Goal: Task Accomplishment & Management: Manage account settings

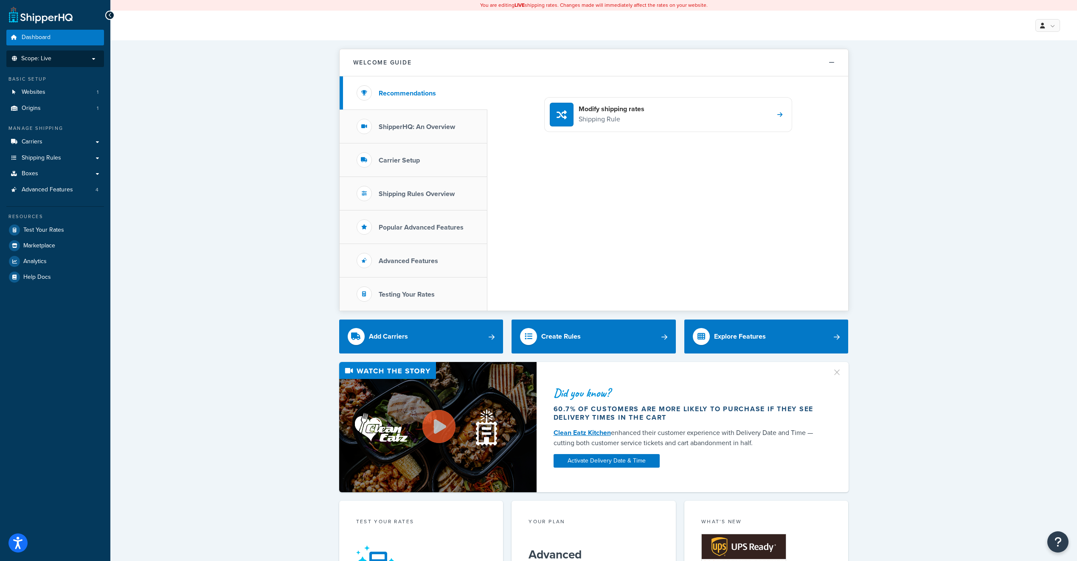
click at [54, 60] on p "Scope: Live" at bounding box center [55, 58] width 90 height 7
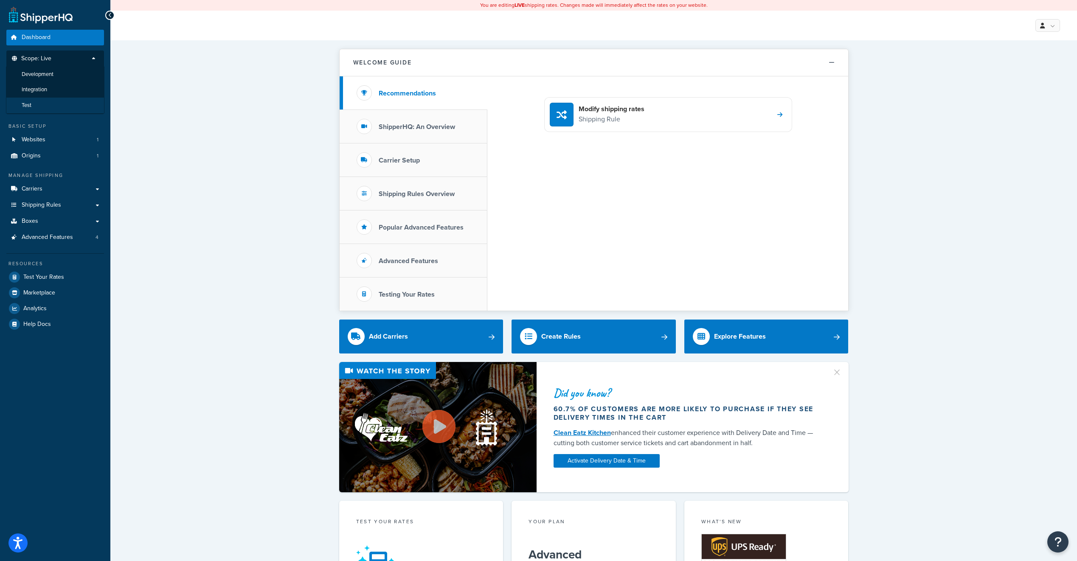
click at [41, 106] on li "Test" at bounding box center [55, 106] width 98 height 16
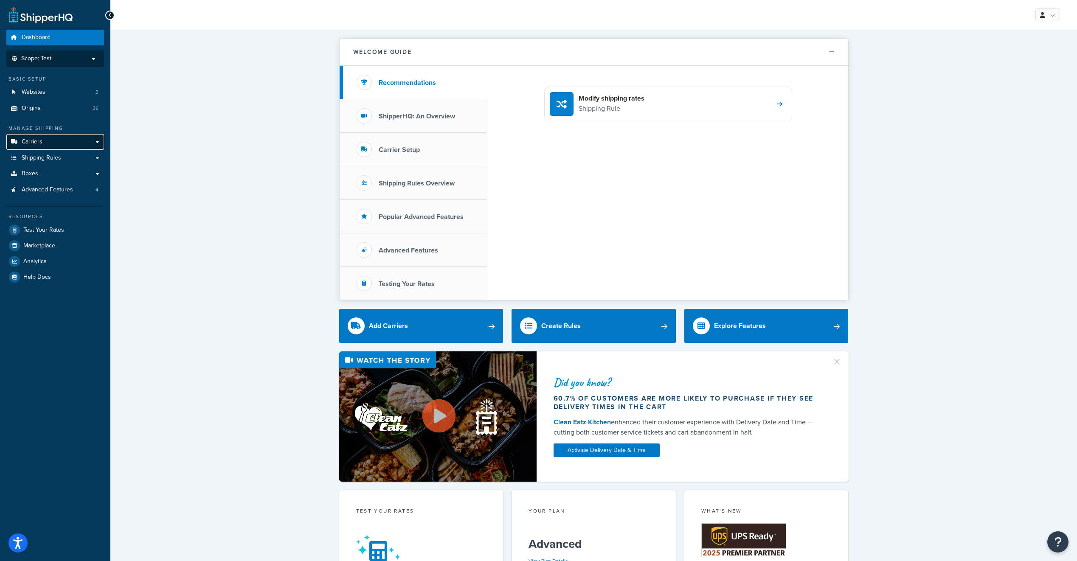
click at [38, 143] on span "Carriers" at bounding box center [32, 141] width 21 height 7
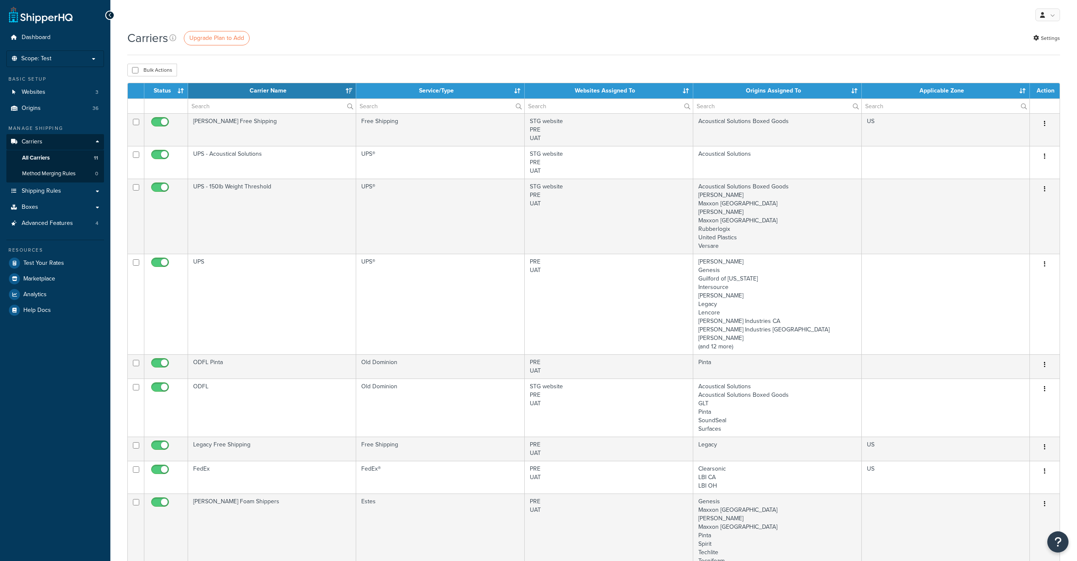
select select "15"
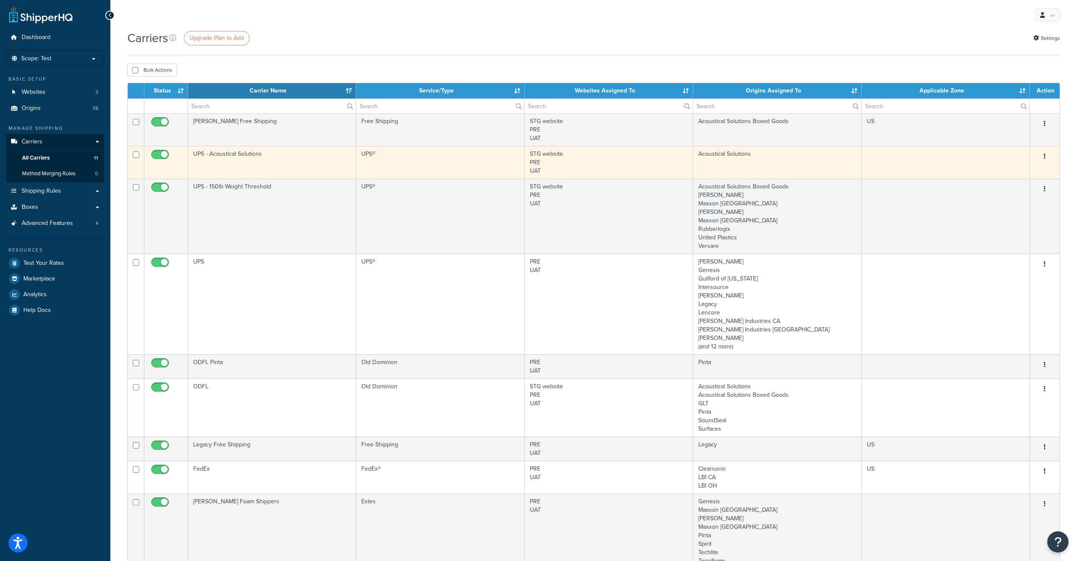
click at [242, 155] on td "UPS - Acoustical Solutions" at bounding box center [272, 162] width 168 height 33
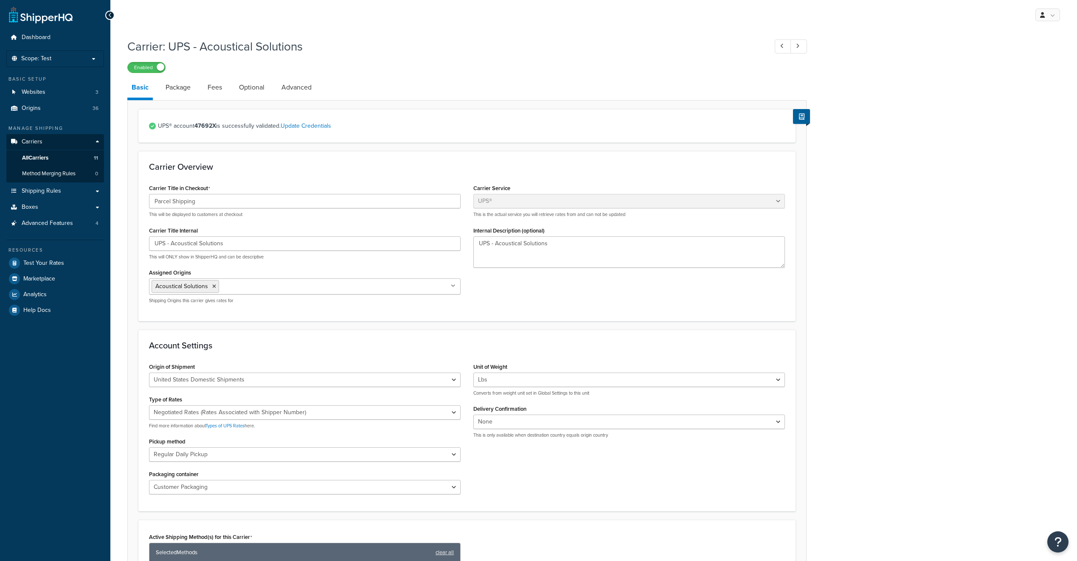
select select "ups"
drag, startPoint x: 208, startPoint y: 203, endPoint x: 142, endPoint y: 200, distance: 65.8
click at [142, 200] on div "Carrier Overview Carrier Title in Checkout Parcel Shipping This will be display…" at bounding box center [466, 236] width 657 height 170
type input "UPS"
click at [260, 174] on div "Carrier Overview Carrier Title in Checkout UPS This will be displayed to custom…" at bounding box center [466, 236] width 657 height 170
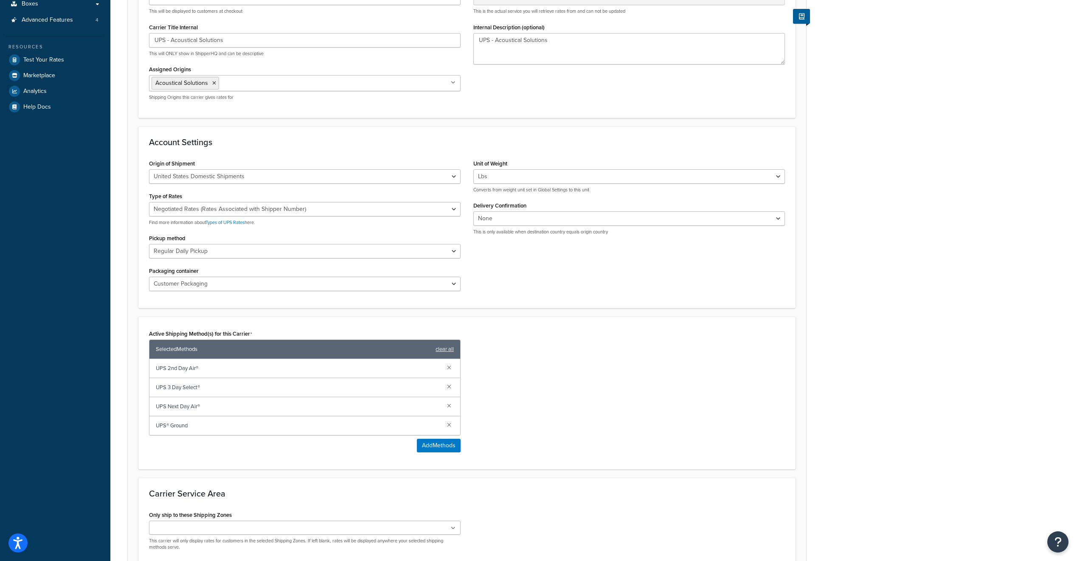
scroll to position [282, 0]
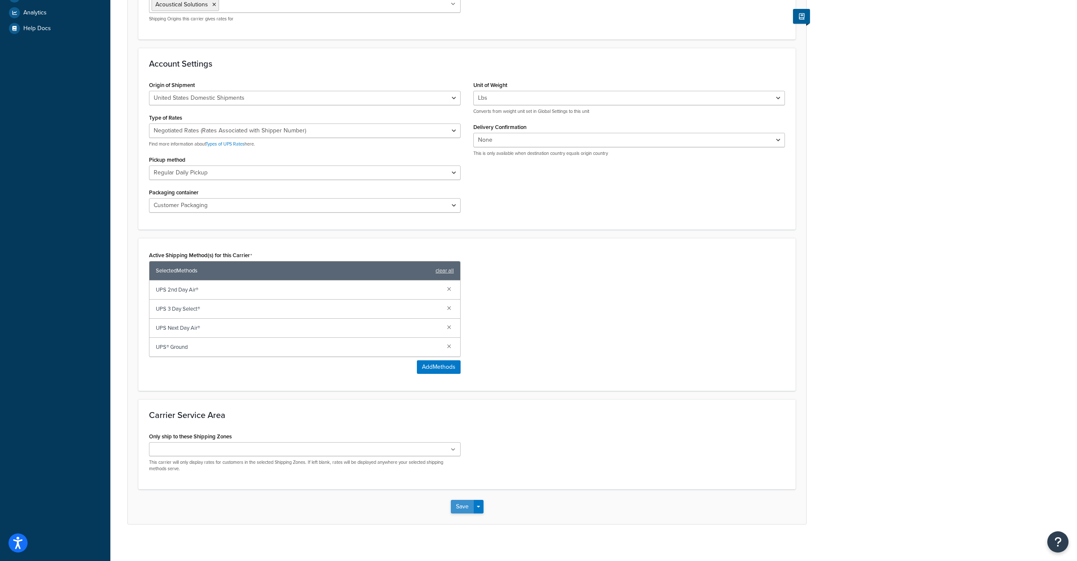
click at [458, 506] on button "Save" at bounding box center [462, 507] width 23 height 14
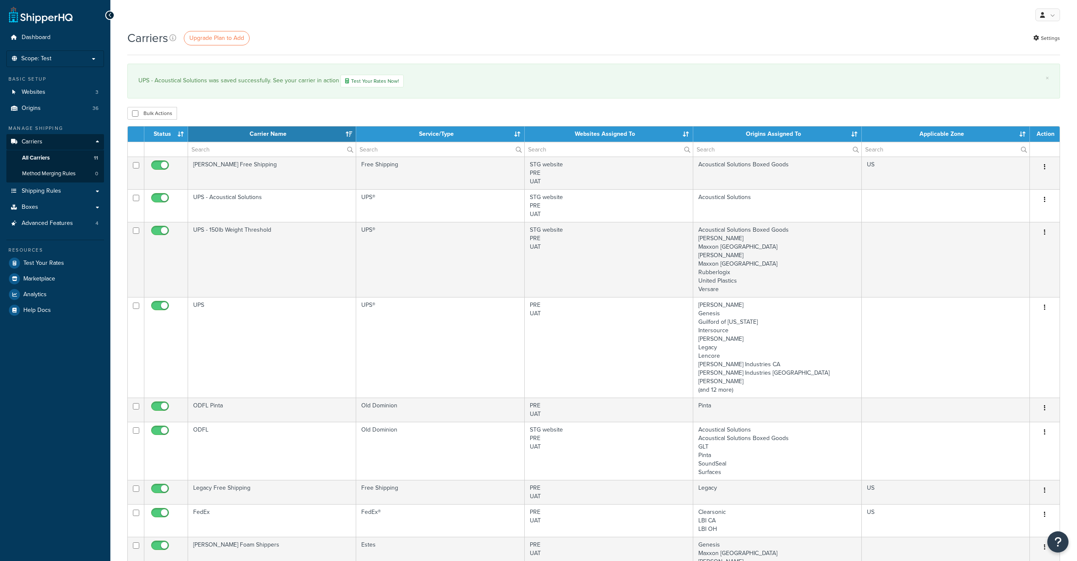
select select "15"
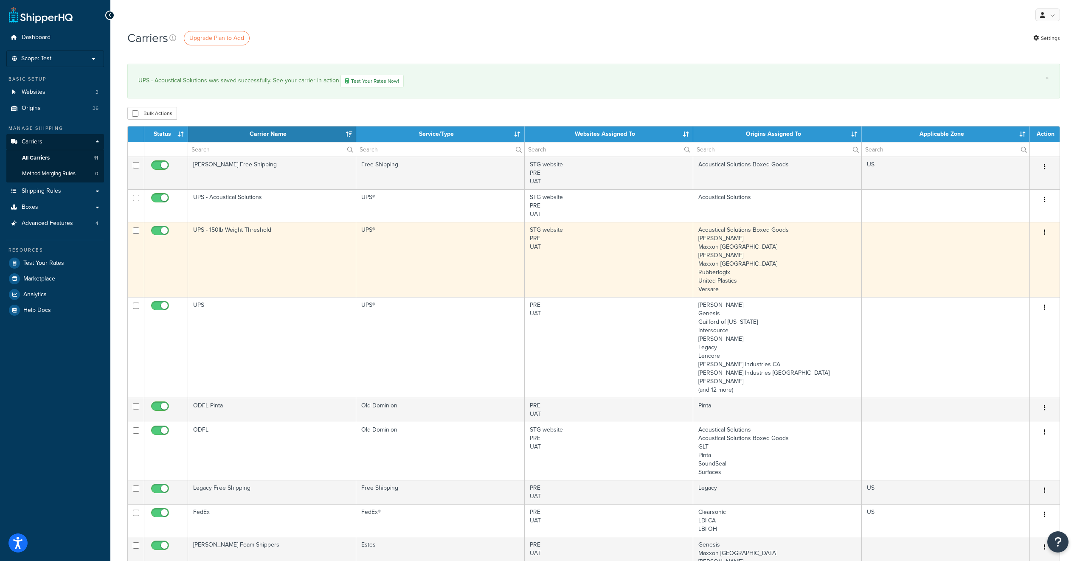
click at [235, 231] on td "UPS - 150lb Weight Threshold" at bounding box center [272, 259] width 168 height 75
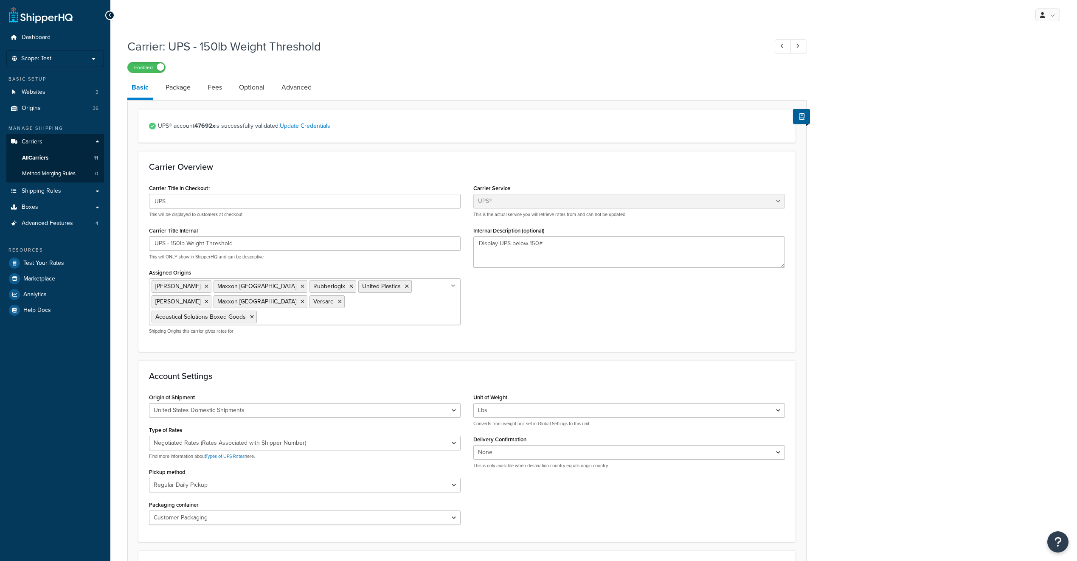
select select "ups"
click at [36, 158] on span "All Carriers" at bounding box center [35, 158] width 26 height 7
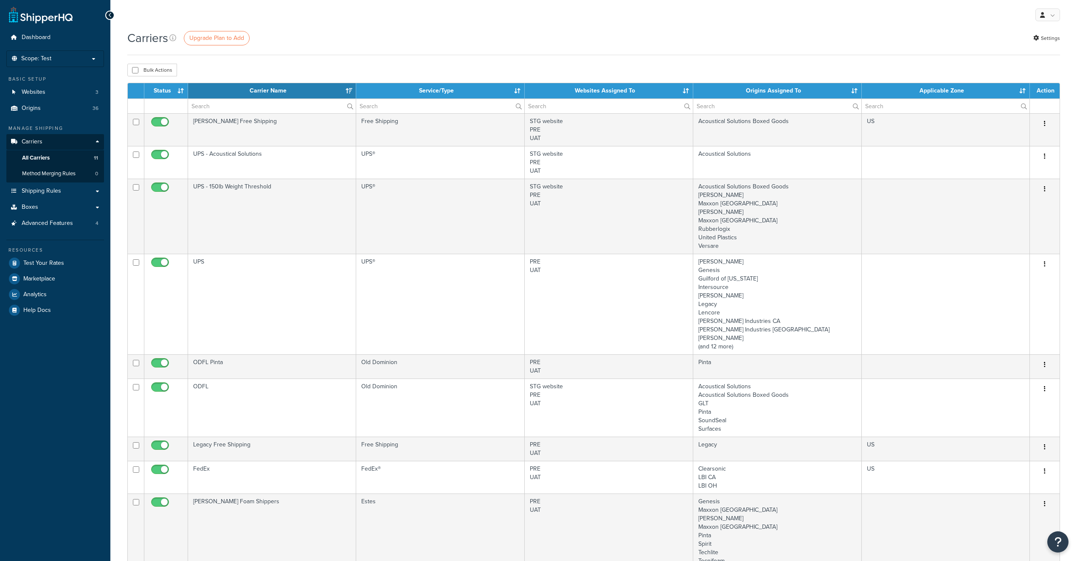
select select "15"
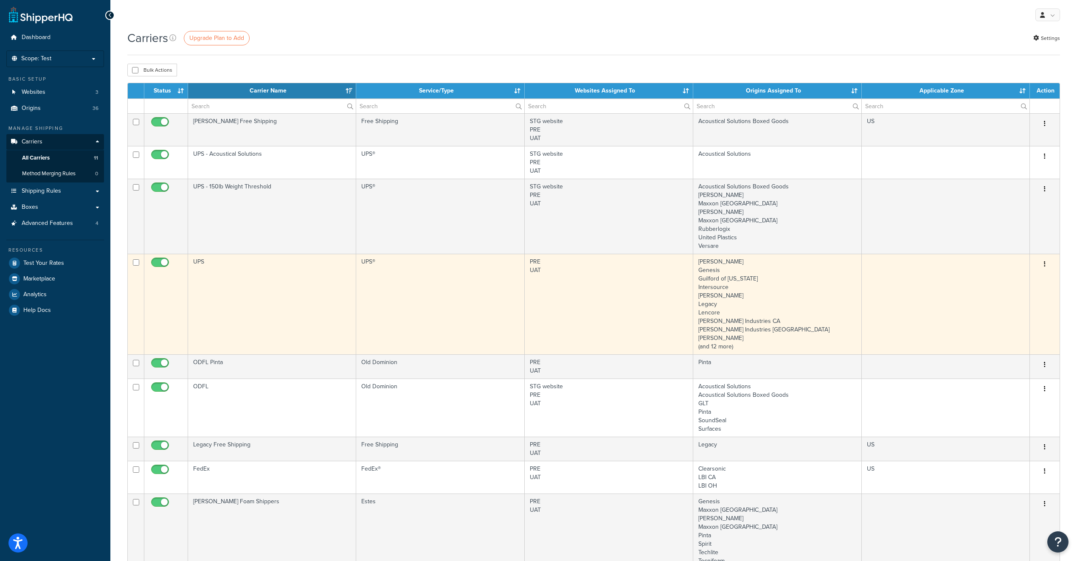
click at [200, 262] on td "UPS" at bounding box center [272, 304] width 168 height 101
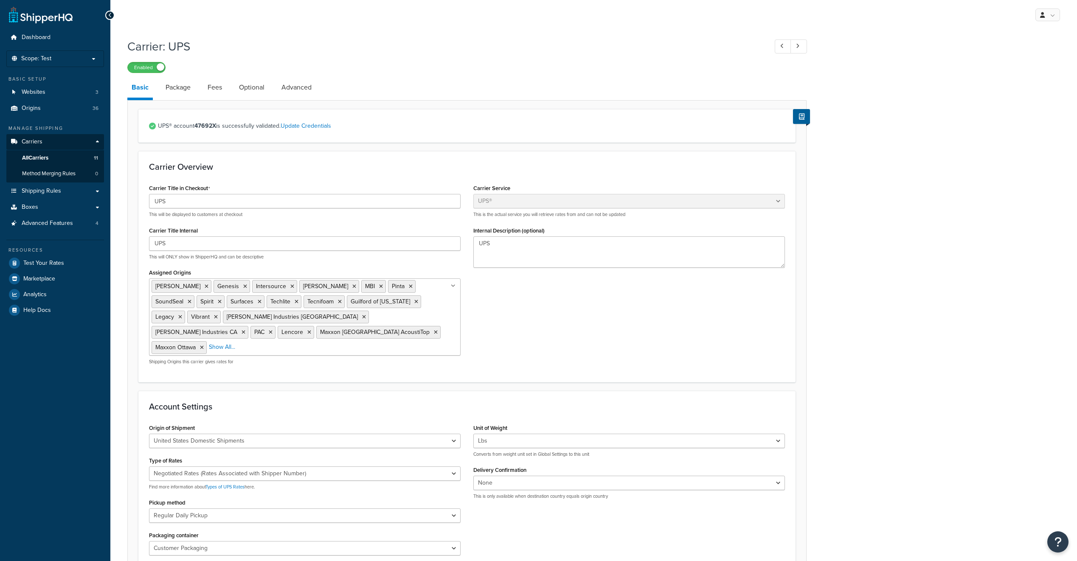
select select "ups"
click at [37, 160] on span "All Carriers" at bounding box center [35, 158] width 26 height 7
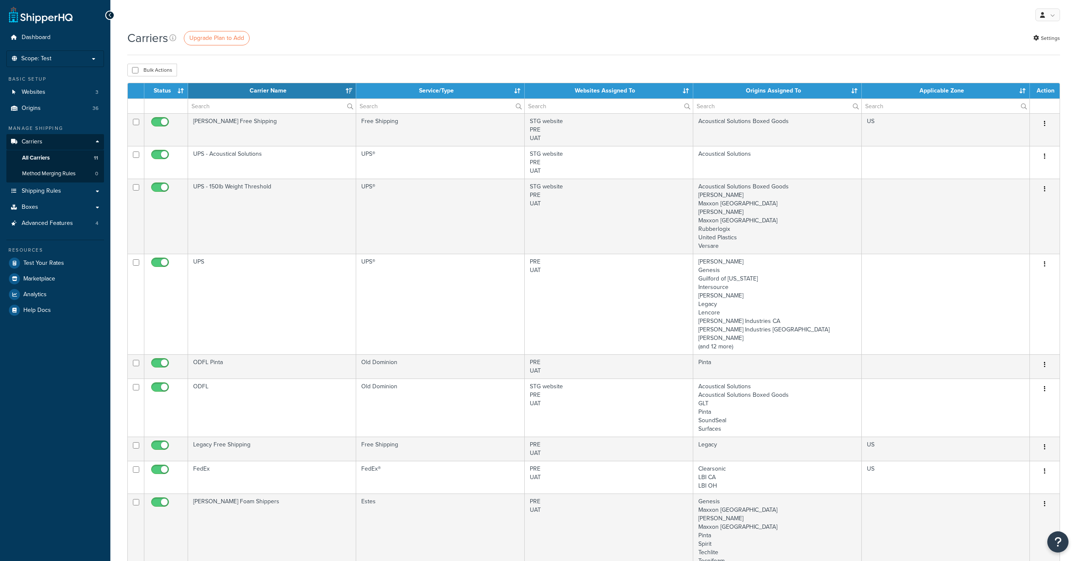
select select "15"
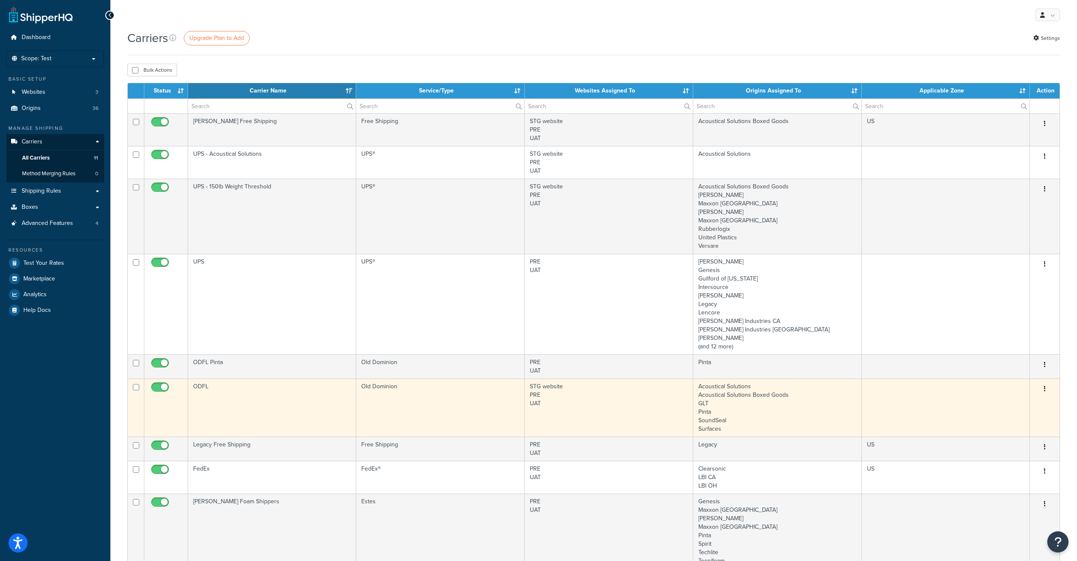
click at [200, 386] on td "ODFL" at bounding box center [272, 408] width 168 height 58
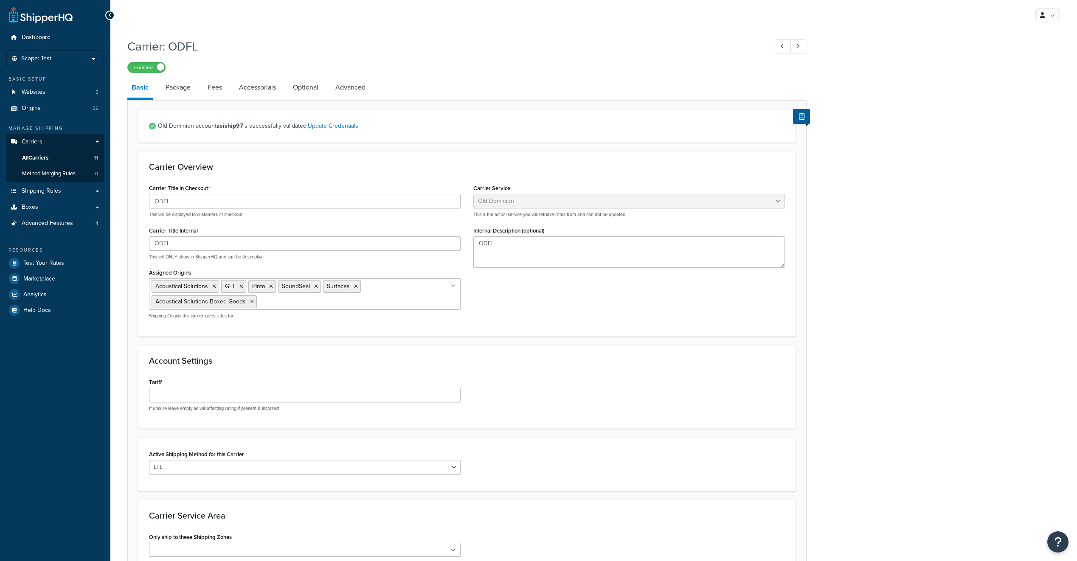
select select "dominionFreight"
click at [36, 158] on span "All Carriers" at bounding box center [35, 158] width 26 height 7
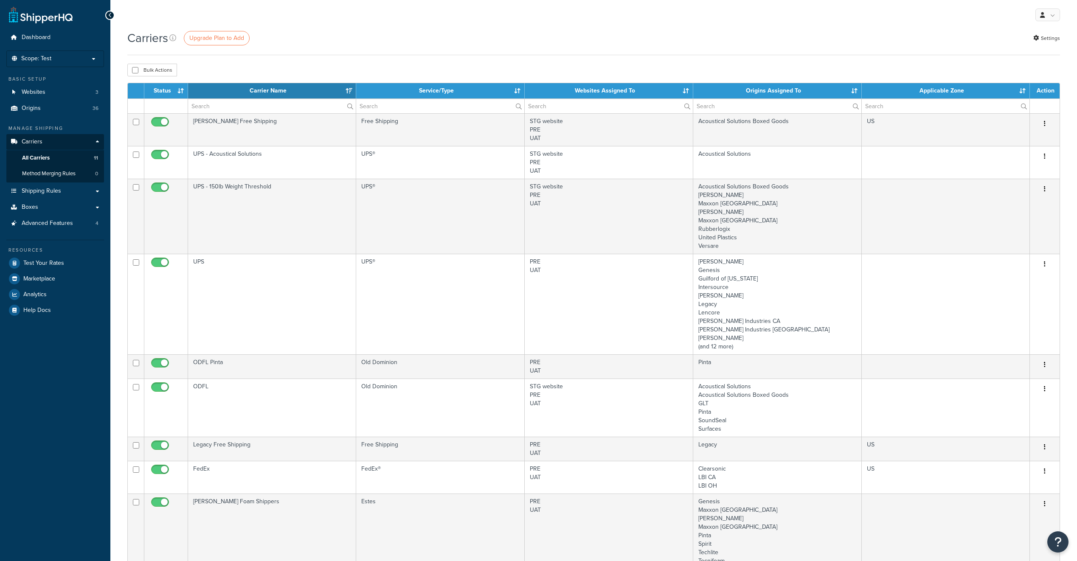
select select "15"
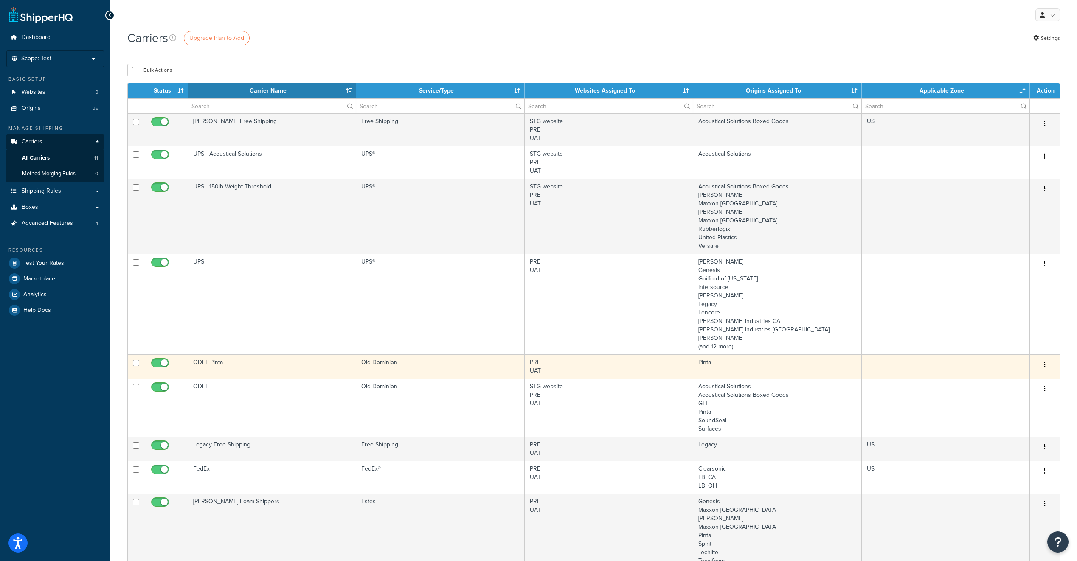
click at [214, 363] on td "ODFL Pinta" at bounding box center [272, 367] width 168 height 24
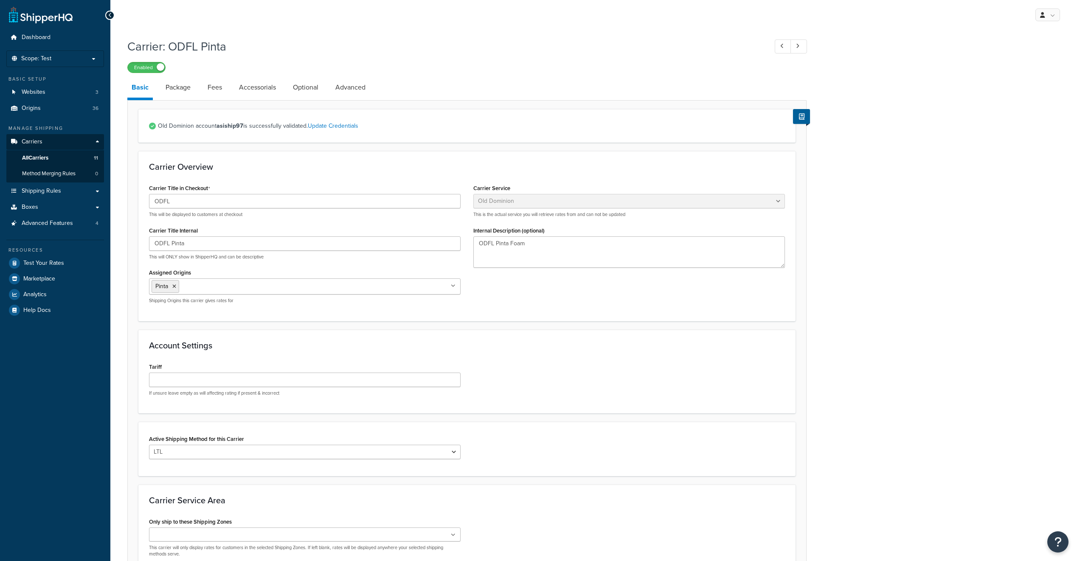
select select "dominionFreight"
click at [1007, 101] on span "Logout" at bounding box center [1009, 100] width 17 height 8
